Goal: Contribute content: Contribute content

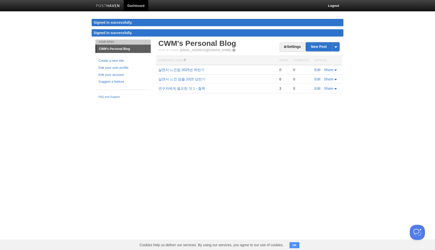
click at [188, 70] on link "살면서 느낀점 2025년 하반기" at bounding box center [181, 70] width 46 height 4
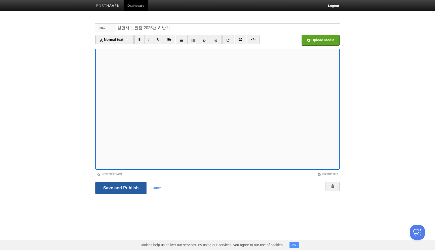
click at [123, 189] on input "Save and Publish" at bounding box center [120, 187] width 51 height 13
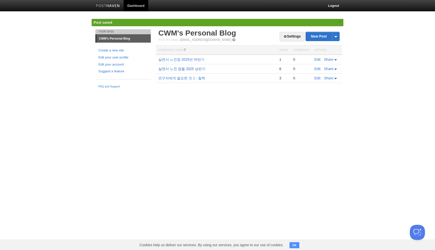
click at [173, 70] on link "살면서 느낀 점들 2025 상반기" at bounding box center [181, 69] width 47 height 4
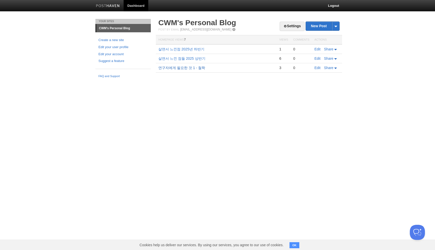
click at [184, 69] on link "연구자에게 필요한 것 1 - 철학" at bounding box center [181, 68] width 47 height 4
click at [177, 50] on link "살면서 느낀점 2025년 하반기" at bounding box center [181, 49] width 46 height 4
